Goal: Task Accomplishment & Management: Use online tool/utility

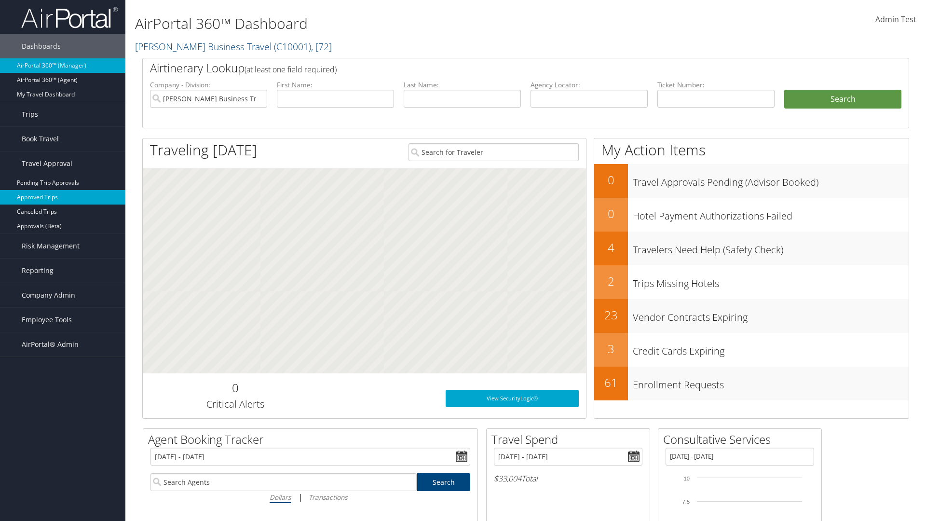
click at [63, 197] on link "Approved Trips" at bounding box center [62, 197] width 125 height 14
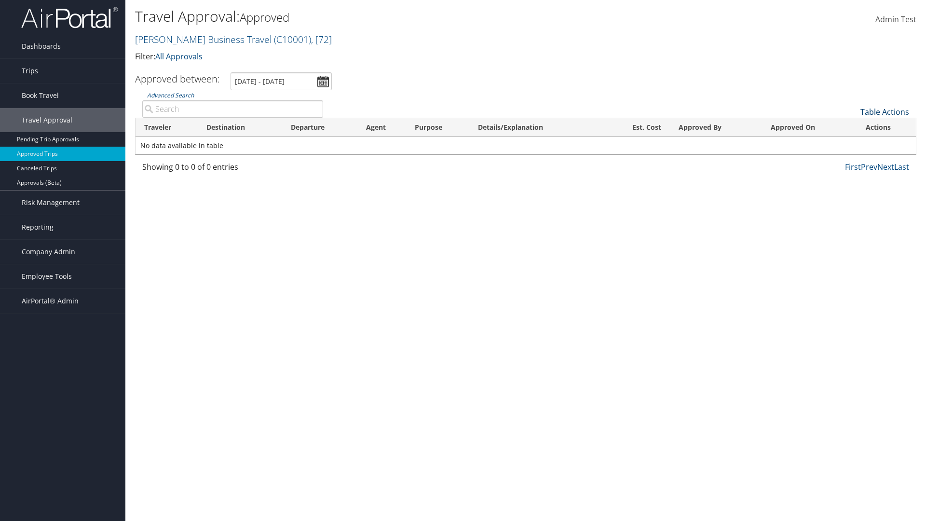
click at [884, 112] on link "Table Actions" at bounding box center [884, 112] width 49 height 11
click at [852, 127] on link "Download Report" at bounding box center [852, 127] width 127 height 16
click at [884, 112] on link "Table Actions" at bounding box center [884, 112] width 49 height 11
click at [852, 143] on link "Column Visibility" at bounding box center [852, 143] width 127 height 16
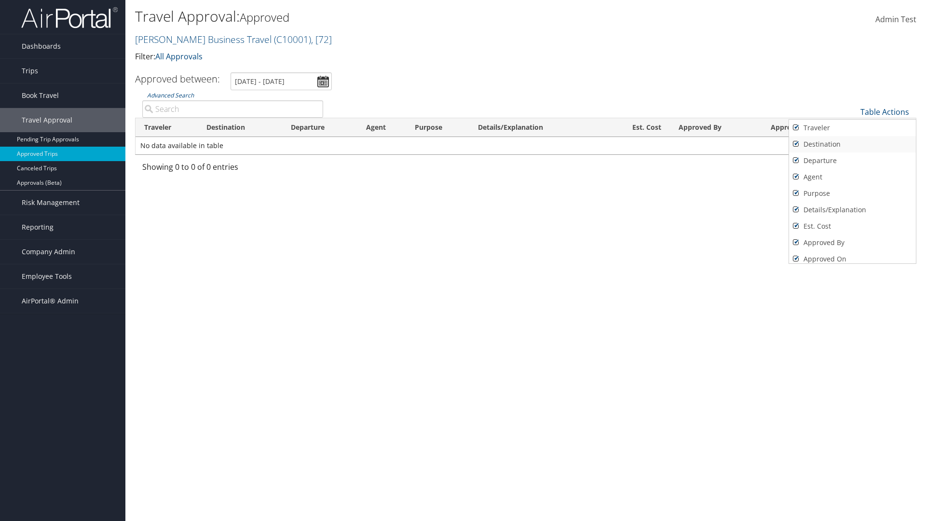
click at [852, 128] on link "Traveler" at bounding box center [852, 128] width 127 height 16
click at [852, 144] on link "Destination" at bounding box center [852, 144] width 127 height 16
click at [852, 161] on link "Departure" at bounding box center [852, 160] width 127 height 16
click at [852, 177] on link "Agent" at bounding box center [852, 177] width 127 height 16
click at [852, 193] on link "Purpose" at bounding box center [852, 193] width 127 height 16
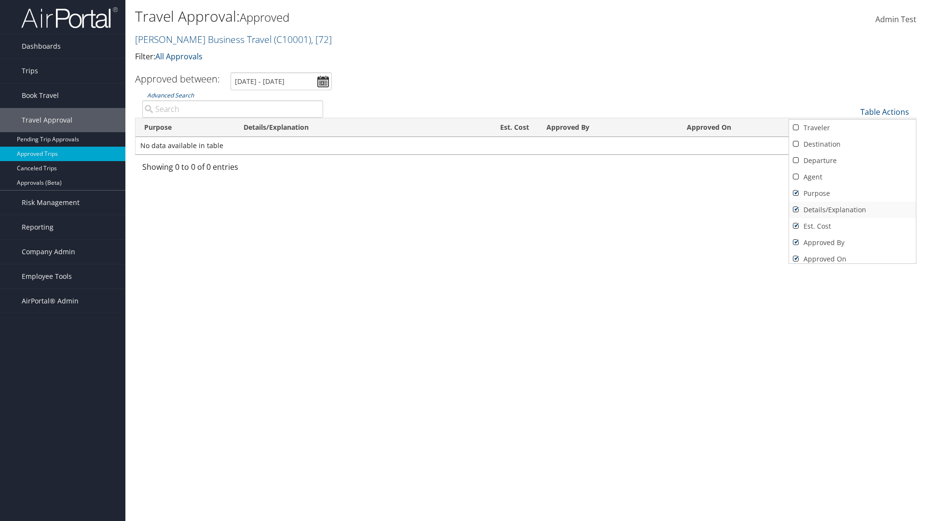
click at [852, 210] on link "Details/Explanation" at bounding box center [852, 210] width 127 height 16
click at [852, 226] on link "Est. Cost" at bounding box center [852, 226] width 127 height 16
click at [852, 243] on link "Approved By" at bounding box center [852, 242] width 127 height 16
click at [852, 255] on link "Approved On" at bounding box center [852, 259] width 127 height 16
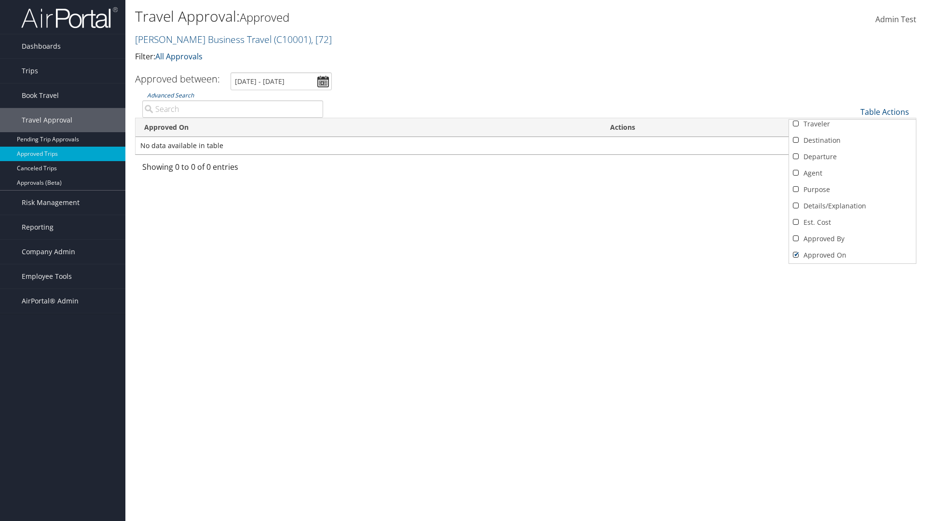
click at [463, 260] on div at bounding box center [463, 260] width 926 height 521
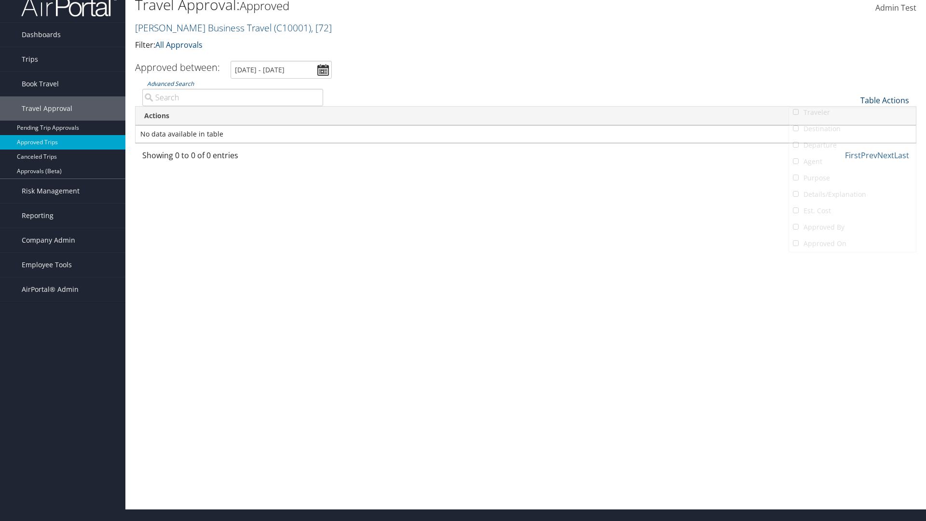
click at [884, 100] on link "Table Actions" at bounding box center [884, 100] width 49 height 11
click at [852, 132] on link "Column Visibility" at bounding box center [852, 131] width 127 height 16
click at [852, 116] on link "Traveler" at bounding box center [852, 116] width 127 height 16
click at [852, 133] on link "Destination" at bounding box center [852, 132] width 127 height 16
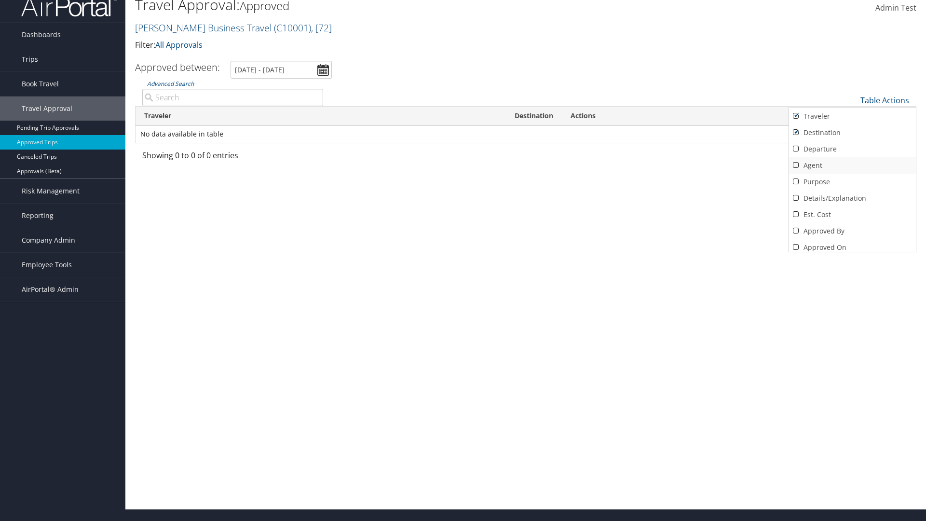
click at [852, 149] on link "Departure" at bounding box center [852, 149] width 127 height 16
click at [852, 165] on link "Agent" at bounding box center [852, 165] width 127 height 16
click at [852, 182] on link "Purpose" at bounding box center [852, 182] width 127 height 16
click at [852, 198] on link "Details/Explanation" at bounding box center [852, 198] width 127 height 16
click at [852, 215] on link "Est. Cost" at bounding box center [852, 214] width 127 height 16
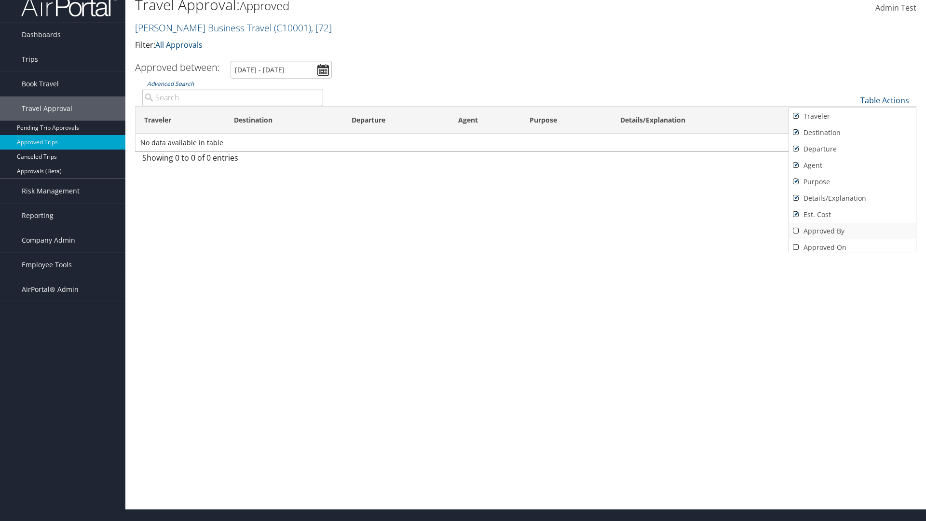
click at [852, 231] on link "Approved By" at bounding box center [852, 231] width 127 height 16
click at [852, 244] on link "Approved On" at bounding box center [852, 247] width 127 height 16
click at [463, 260] on div at bounding box center [463, 260] width 926 height 521
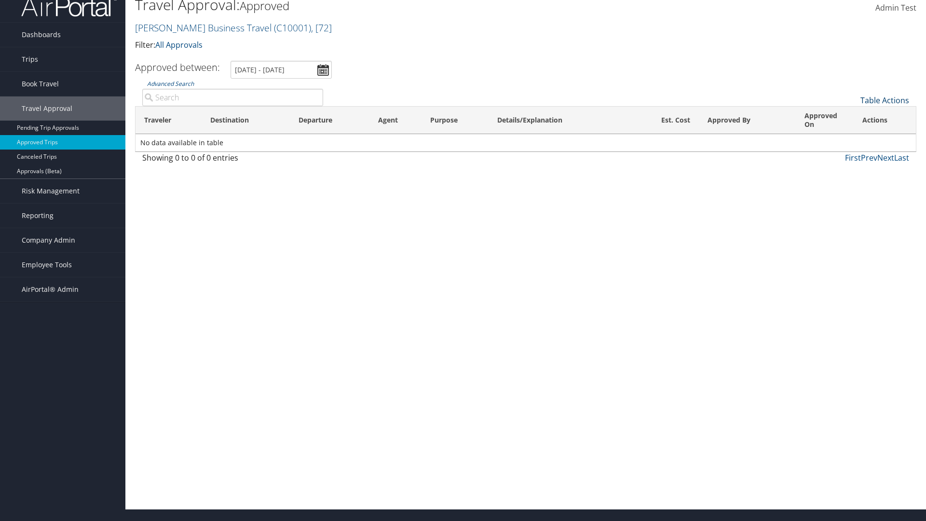
click at [884, 100] on link "Table Actions" at bounding box center [884, 100] width 49 height 11
click at [884, 106] on link "Table Actions" at bounding box center [884, 100] width 49 height 11
